Goal: Use online tool/utility: Utilize a website feature to perform a specific function

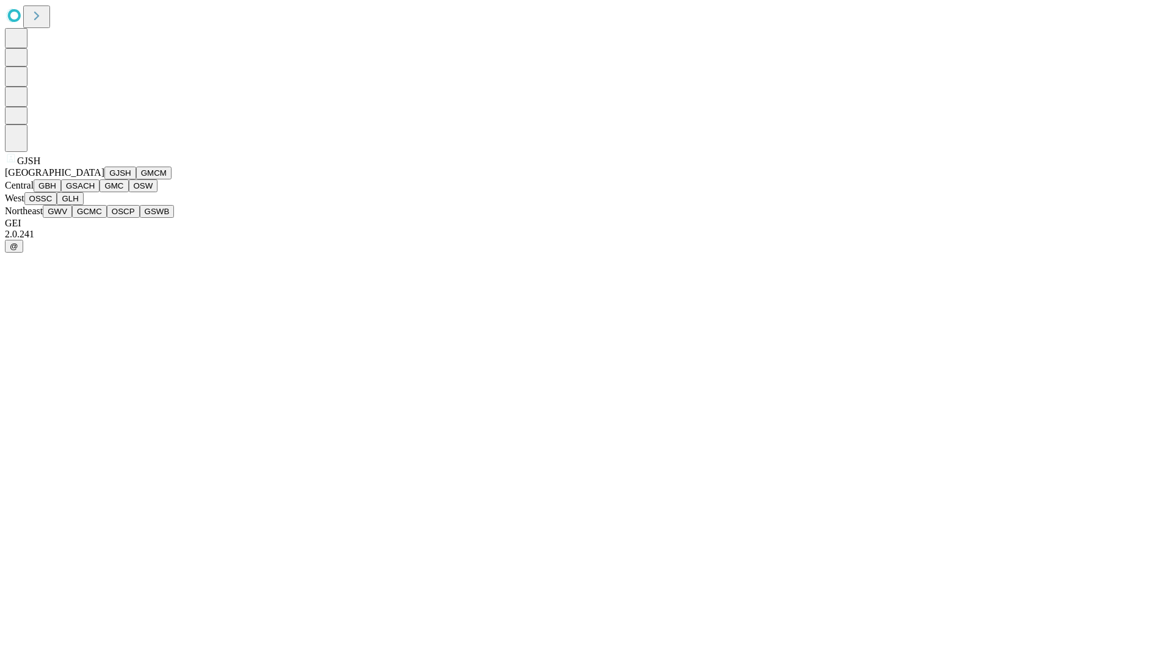
click at [104, 179] on button "GJSH" at bounding box center [120, 173] width 32 height 13
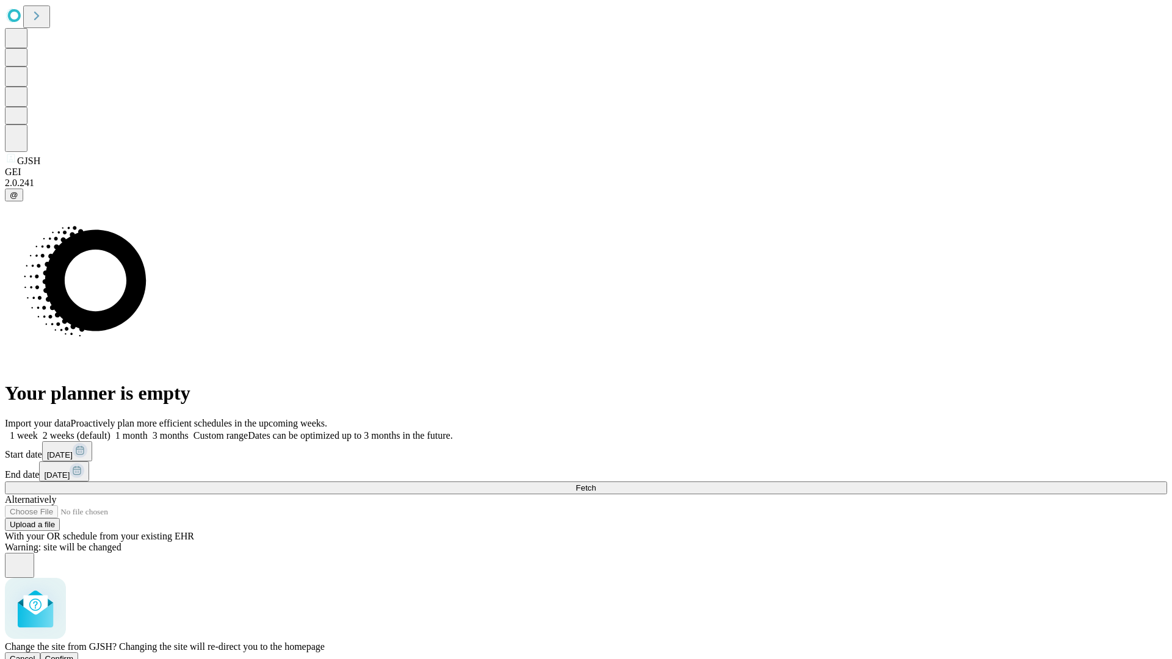
click at [74, 654] on span "Confirm" at bounding box center [59, 658] width 29 height 9
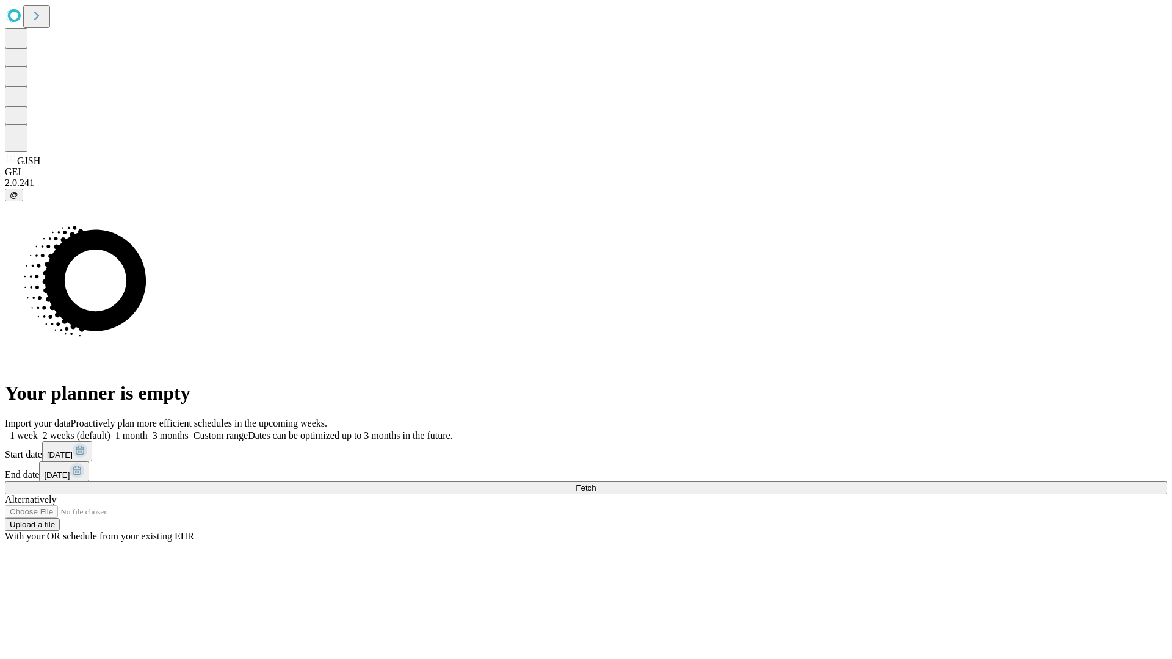
click at [110, 430] on label "2 weeks (default)" at bounding box center [74, 435] width 73 height 10
click at [596, 483] on span "Fetch" at bounding box center [586, 487] width 20 height 9
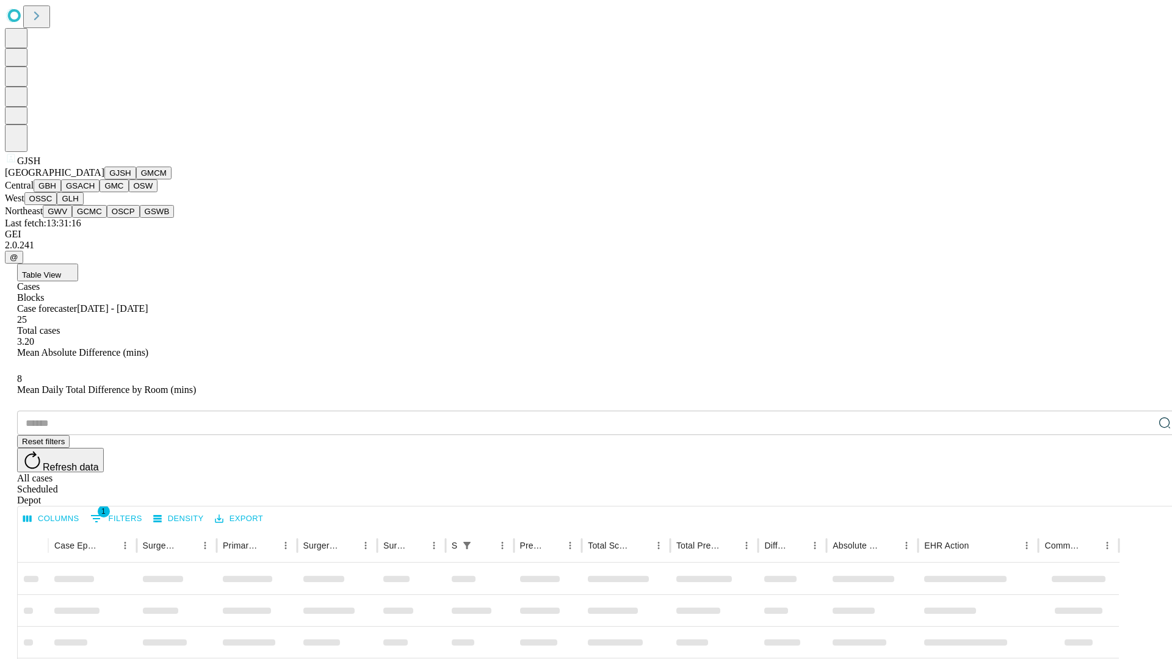
click at [136, 179] on button "GMCM" at bounding box center [153, 173] width 35 height 13
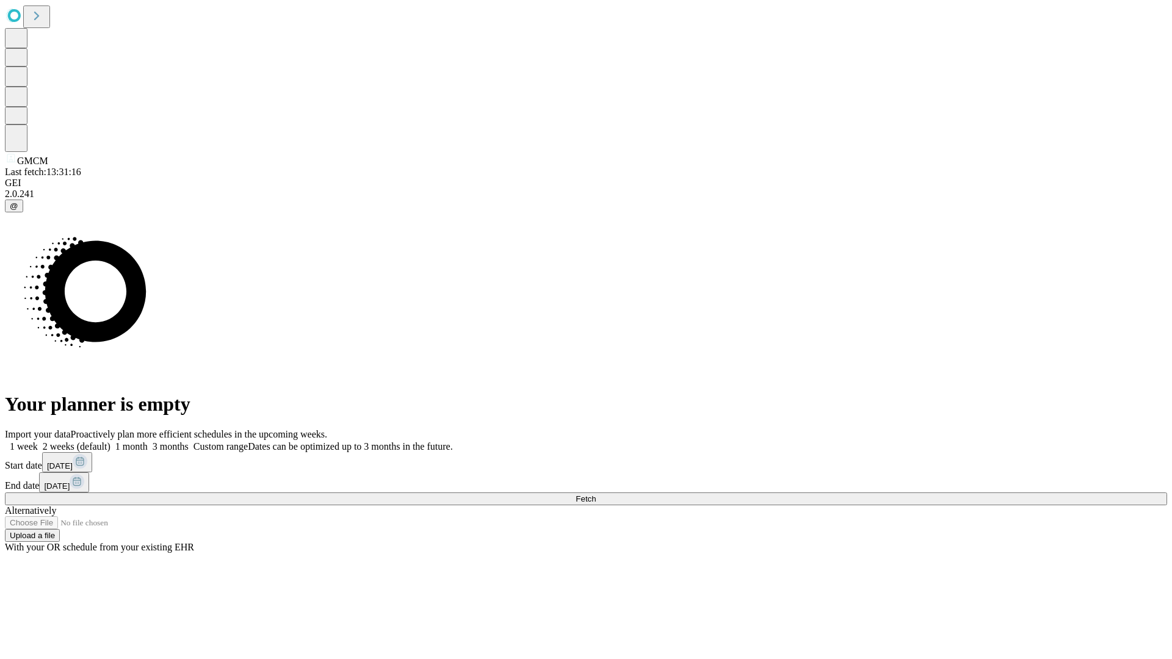
click at [110, 441] on label "2 weeks (default)" at bounding box center [74, 446] width 73 height 10
click at [596, 494] on span "Fetch" at bounding box center [586, 498] width 20 height 9
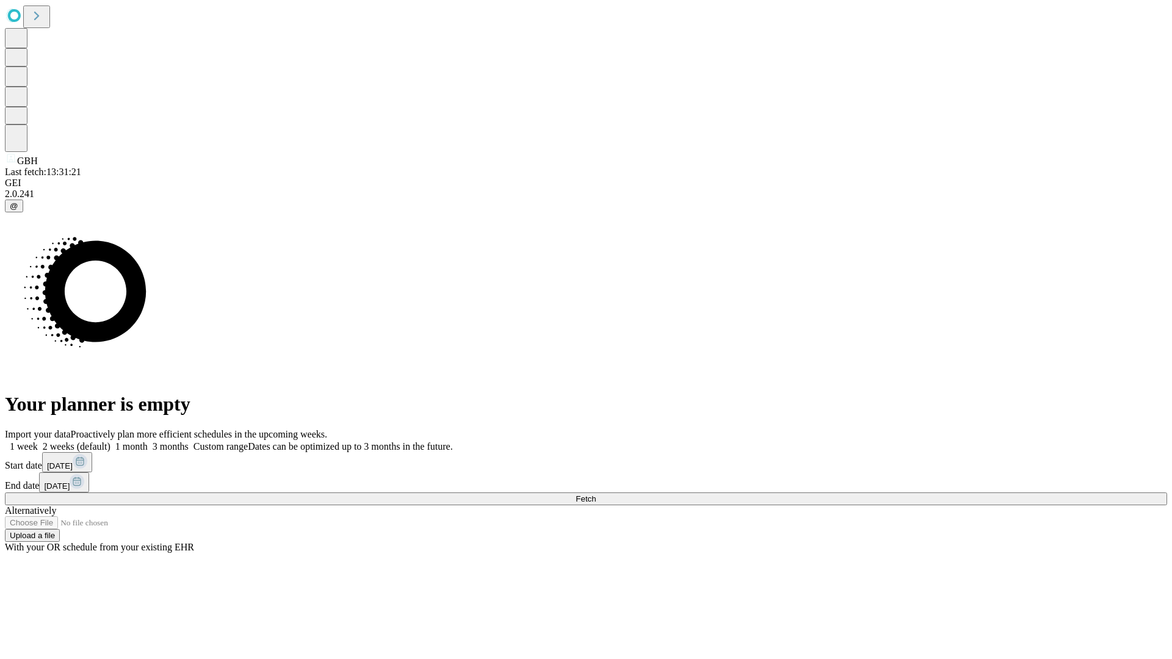
click at [110, 441] on label "2 weeks (default)" at bounding box center [74, 446] width 73 height 10
click at [596, 494] on span "Fetch" at bounding box center [586, 498] width 20 height 9
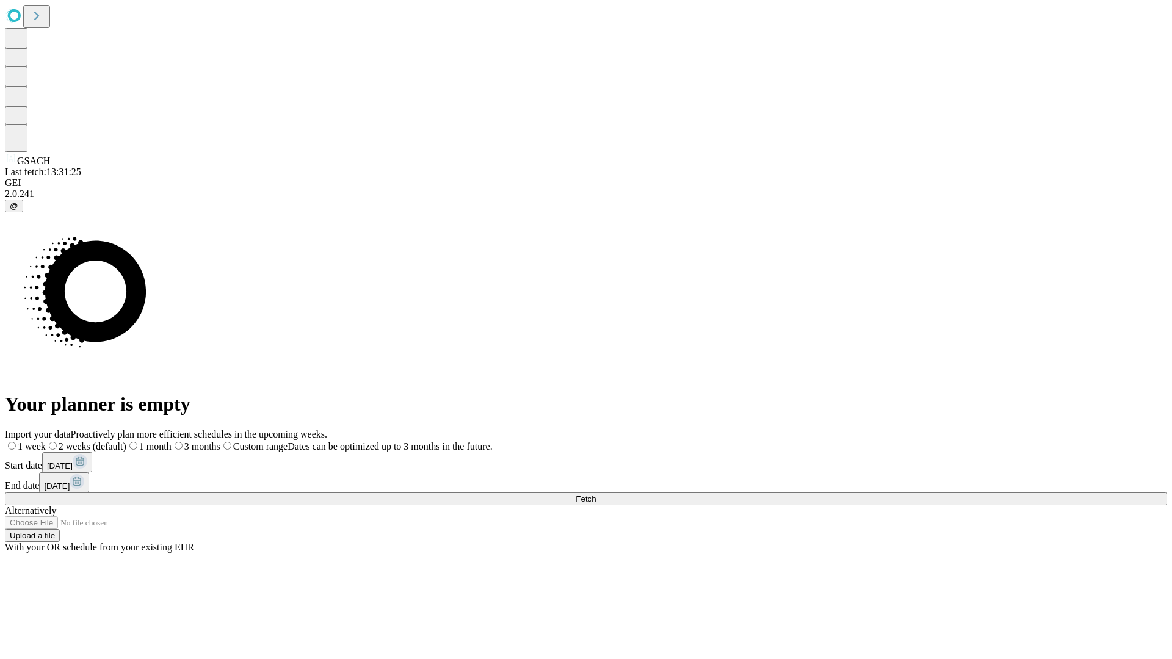
click at [126, 441] on label "2 weeks (default)" at bounding box center [86, 446] width 81 height 10
click at [596, 494] on span "Fetch" at bounding box center [586, 498] width 20 height 9
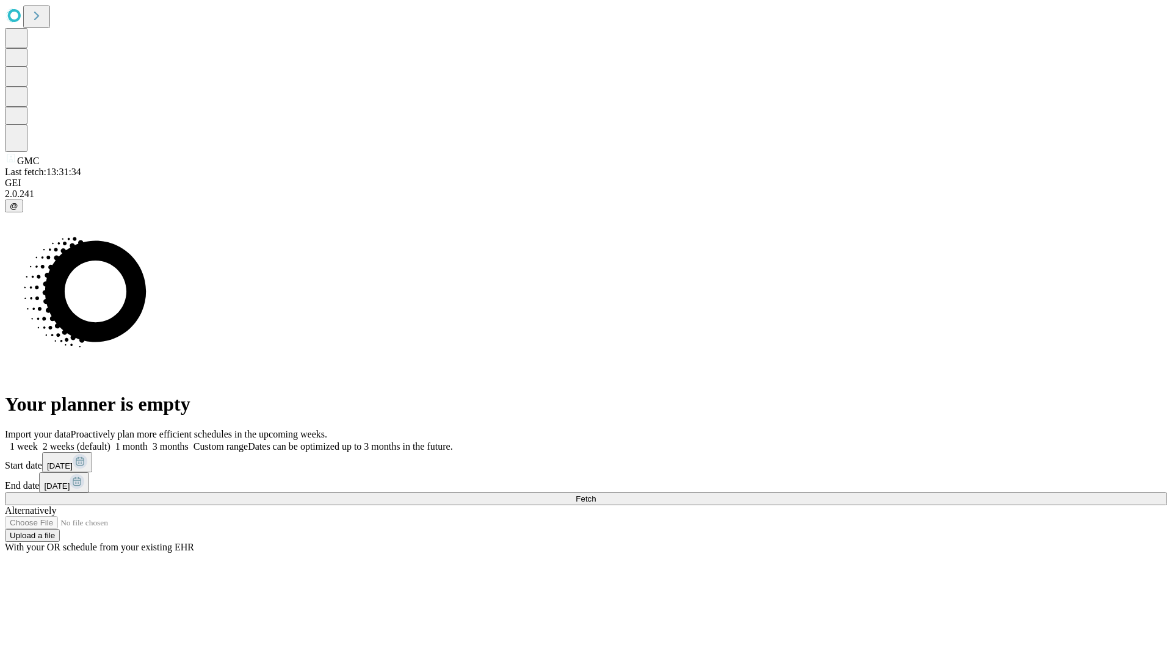
click at [110, 441] on label "2 weeks (default)" at bounding box center [74, 446] width 73 height 10
click at [596, 494] on span "Fetch" at bounding box center [586, 498] width 20 height 9
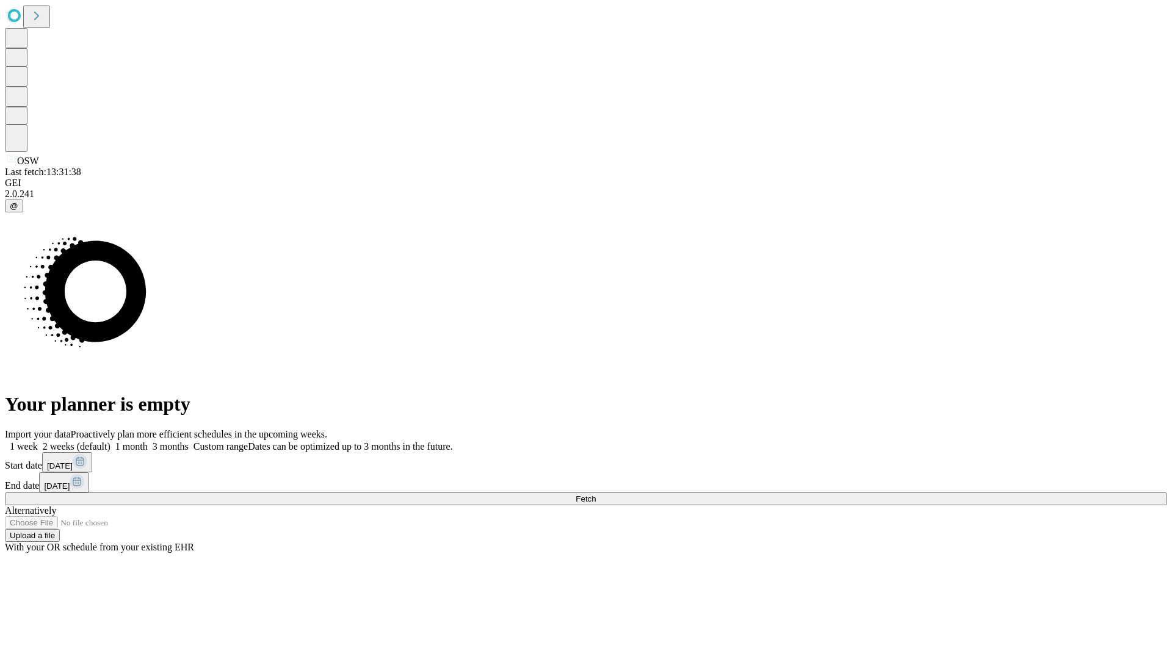
click at [110, 441] on label "2 weeks (default)" at bounding box center [74, 446] width 73 height 10
click at [596, 494] on span "Fetch" at bounding box center [586, 498] width 20 height 9
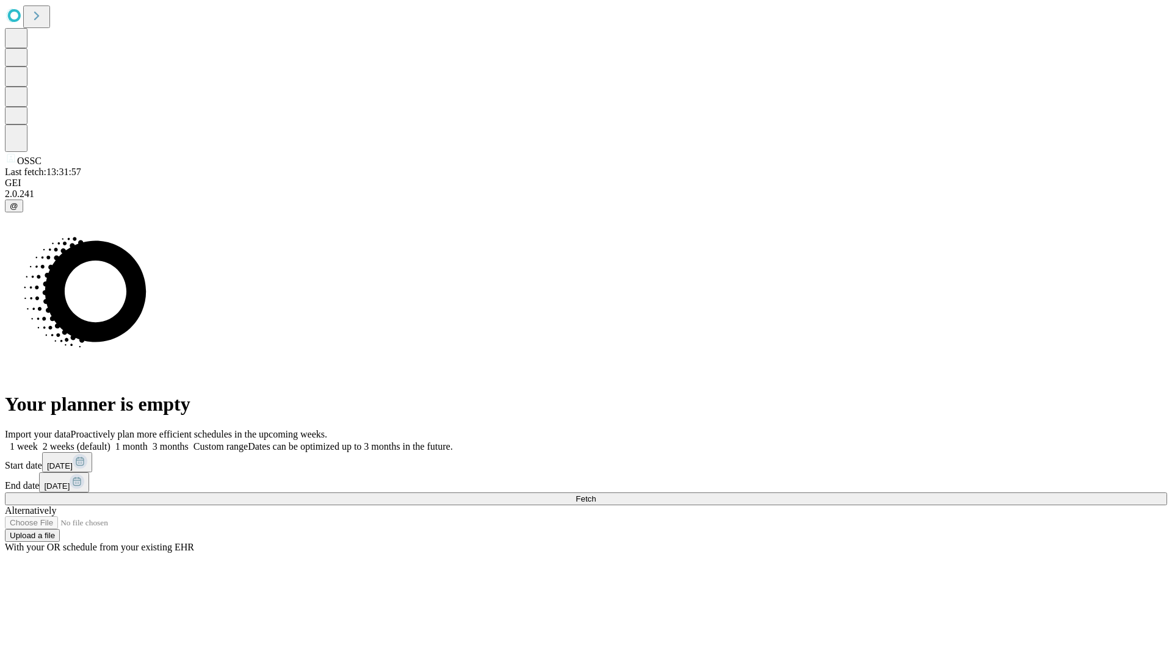
click at [110, 441] on label "2 weeks (default)" at bounding box center [74, 446] width 73 height 10
click at [596, 494] on span "Fetch" at bounding box center [586, 498] width 20 height 9
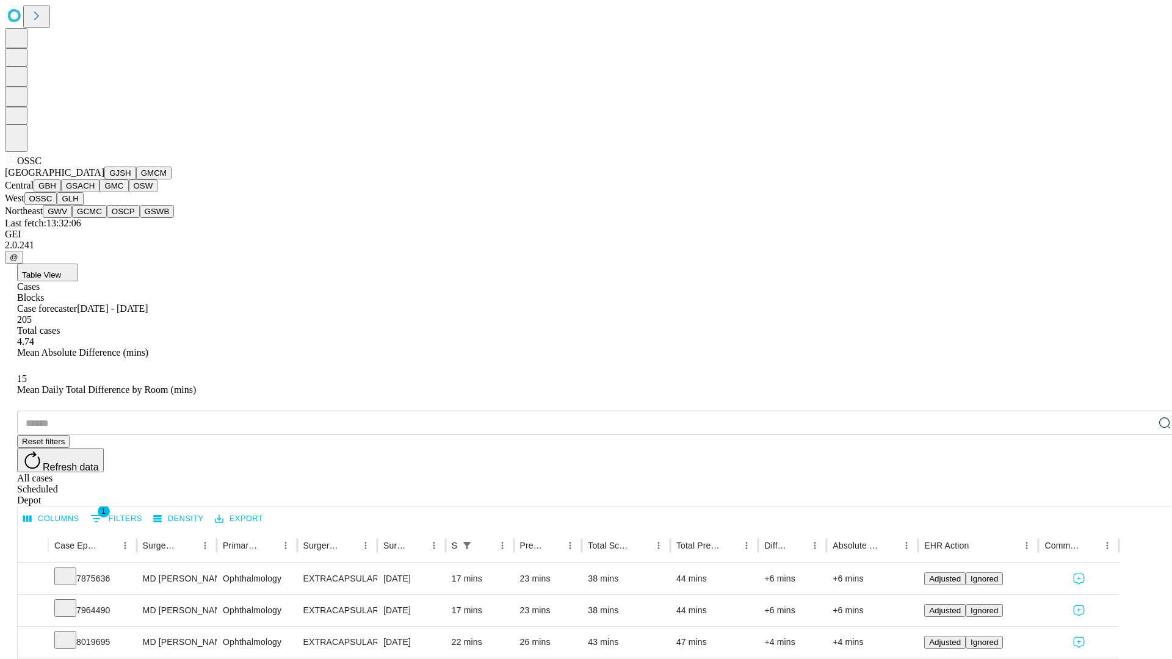
click at [83, 205] on button "GLH" at bounding box center [70, 198] width 26 height 13
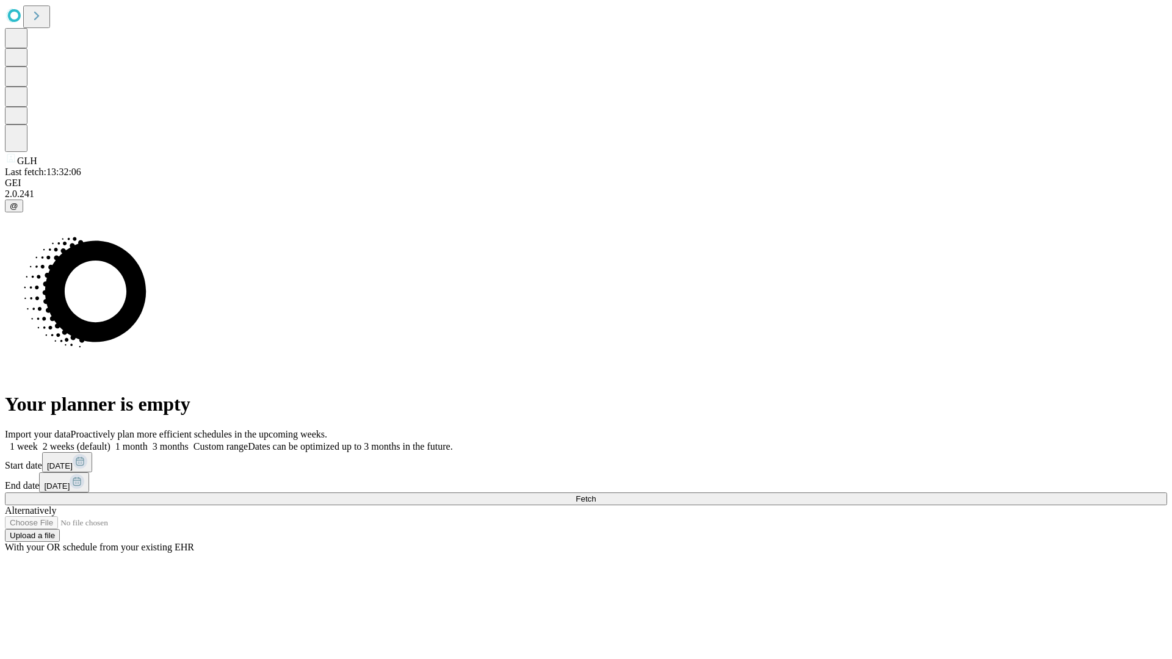
click at [596, 494] on span "Fetch" at bounding box center [586, 498] width 20 height 9
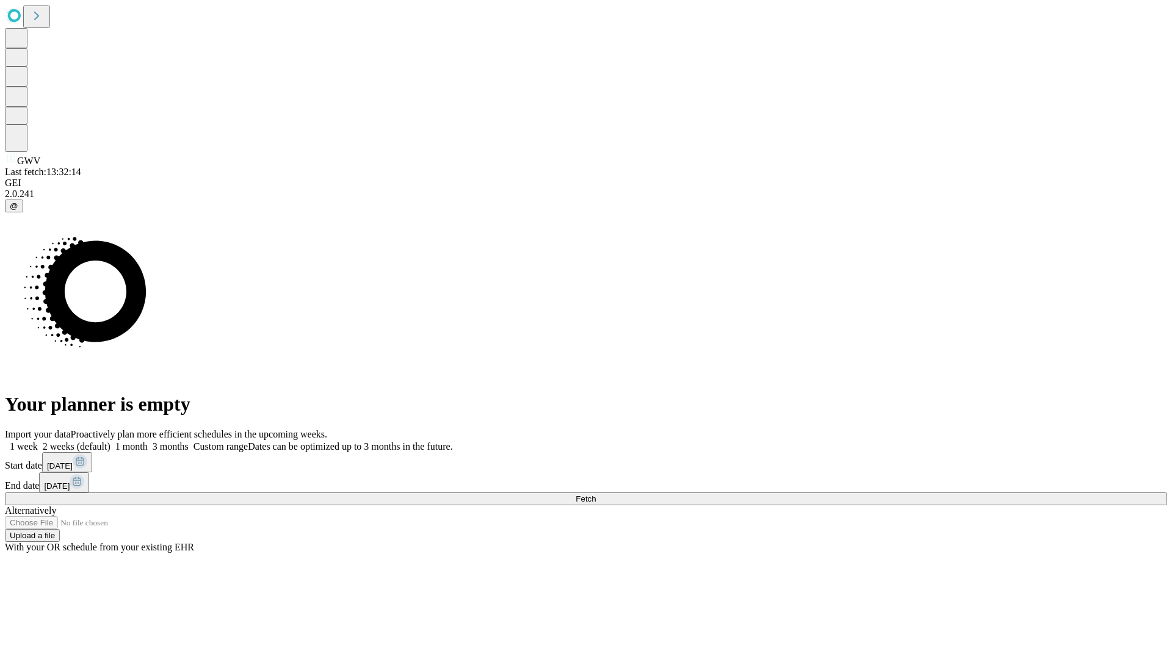
click at [110, 441] on label "2 weeks (default)" at bounding box center [74, 446] width 73 height 10
click at [596, 494] on span "Fetch" at bounding box center [586, 498] width 20 height 9
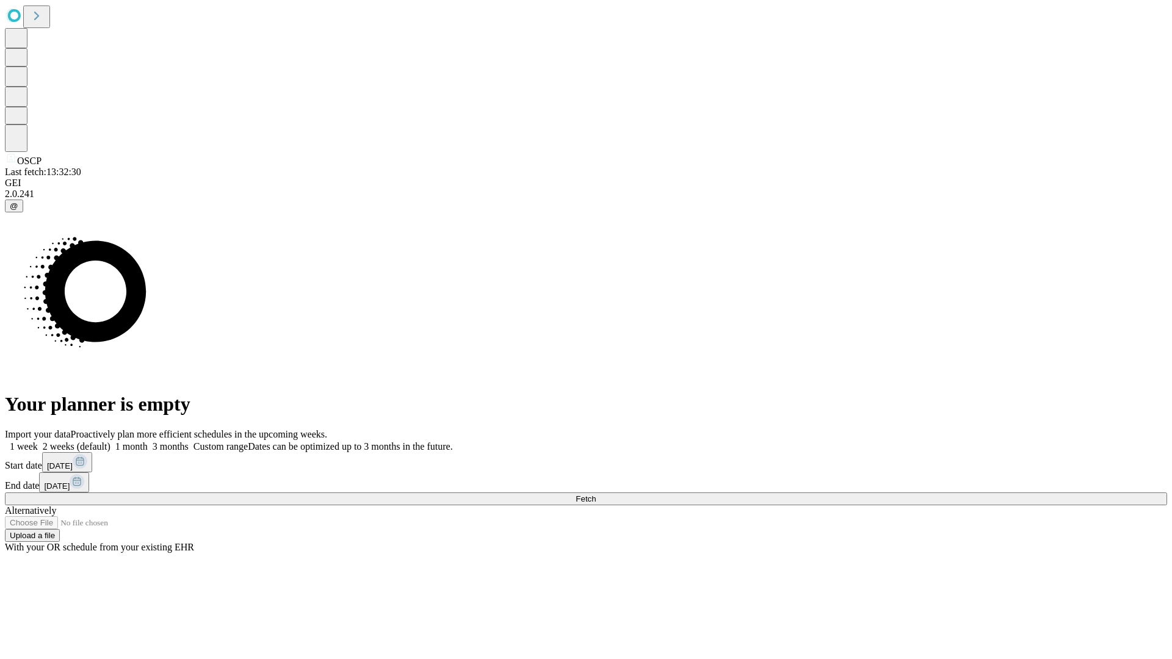
click at [110, 441] on label "2 weeks (default)" at bounding box center [74, 446] width 73 height 10
click at [596, 494] on span "Fetch" at bounding box center [586, 498] width 20 height 9
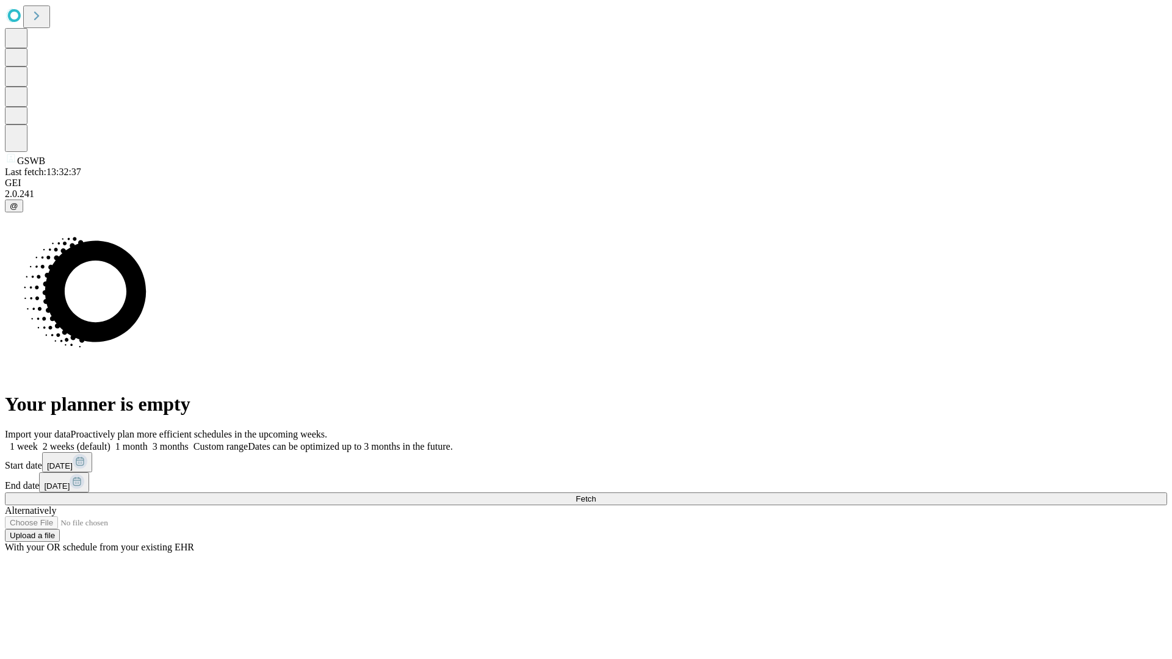
click at [110, 441] on label "2 weeks (default)" at bounding box center [74, 446] width 73 height 10
click at [596, 494] on span "Fetch" at bounding box center [586, 498] width 20 height 9
